Goal: Complete application form

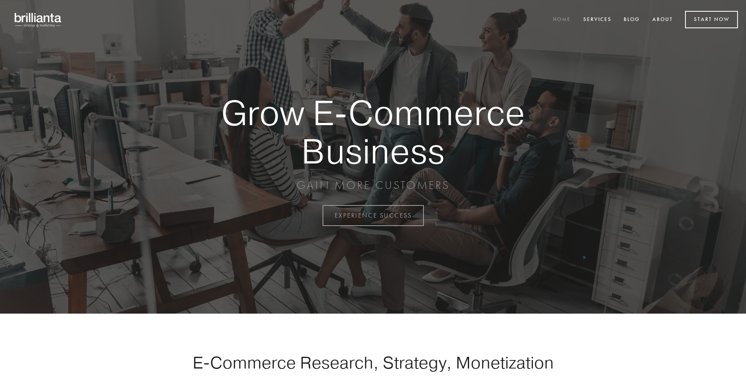
scroll to position [2115, 0]
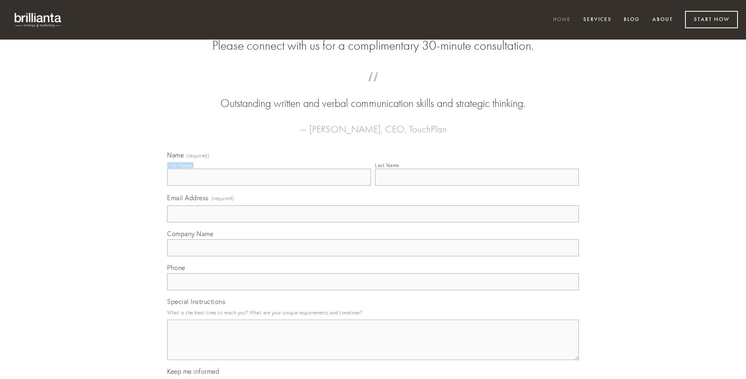
type input "[PERSON_NAME]"
click at [477, 186] on input "Last Name" at bounding box center [477, 177] width 204 height 17
type input "[PERSON_NAME]"
click at [373, 222] on input "Email Address (required)" at bounding box center [373, 213] width 412 height 17
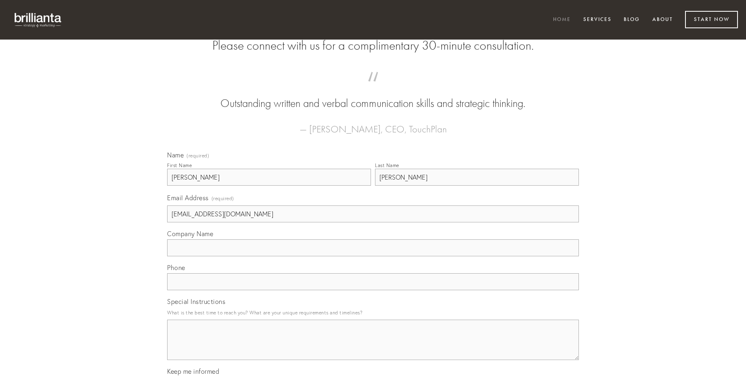
type input "[EMAIL_ADDRESS][DOMAIN_NAME]"
click at [373, 256] on input "Company Name" at bounding box center [373, 247] width 412 height 17
type input "subnecto"
click at [373, 290] on input "text" at bounding box center [373, 281] width 412 height 17
click at [373, 347] on textarea "Special Instructions" at bounding box center [373, 340] width 412 height 40
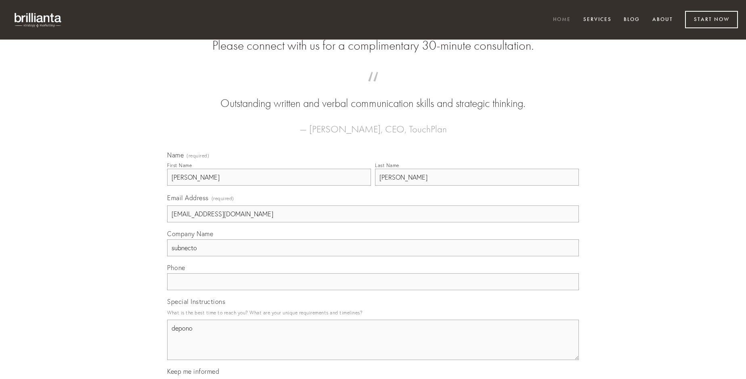
type textarea "depono"
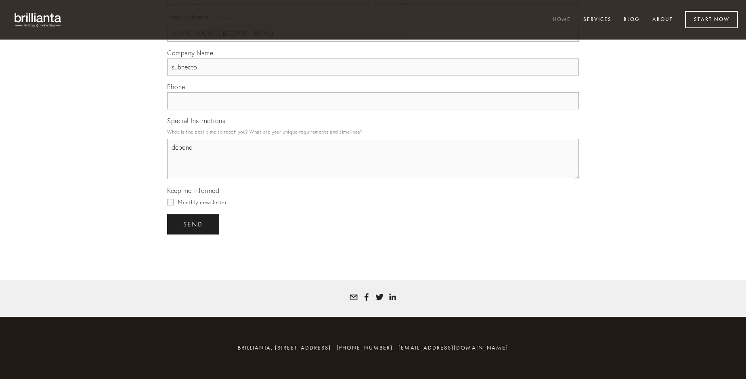
click at [194, 224] on span "send" at bounding box center [193, 224] width 20 height 7
